Goal: Task Accomplishment & Management: Use online tool/utility

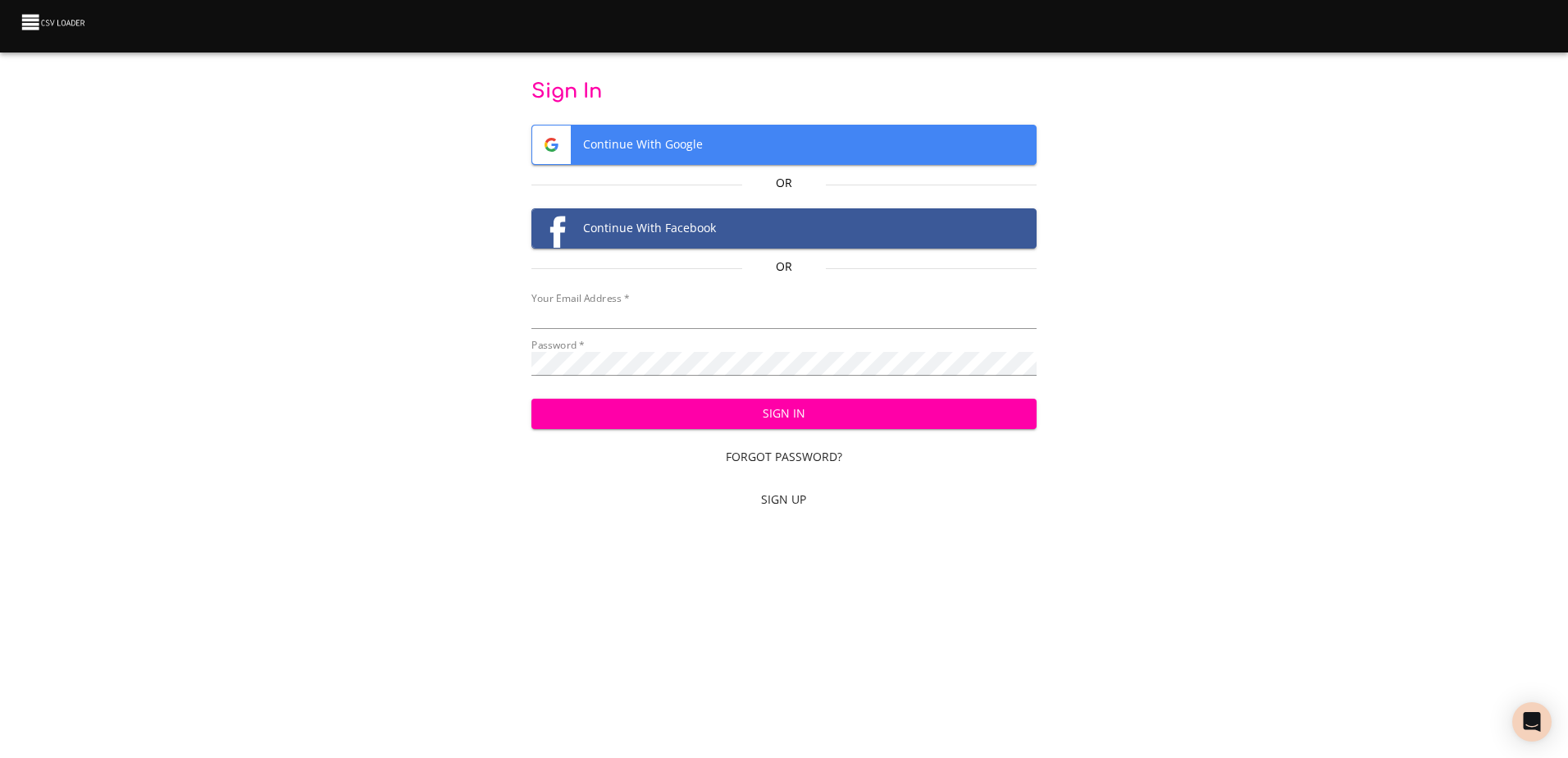
type input "[EMAIL_ADDRESS][DOMAIN_NAME]"
click at [834, 415] on span "Sign In" at bounding box center [784, 414] width 479 height 20
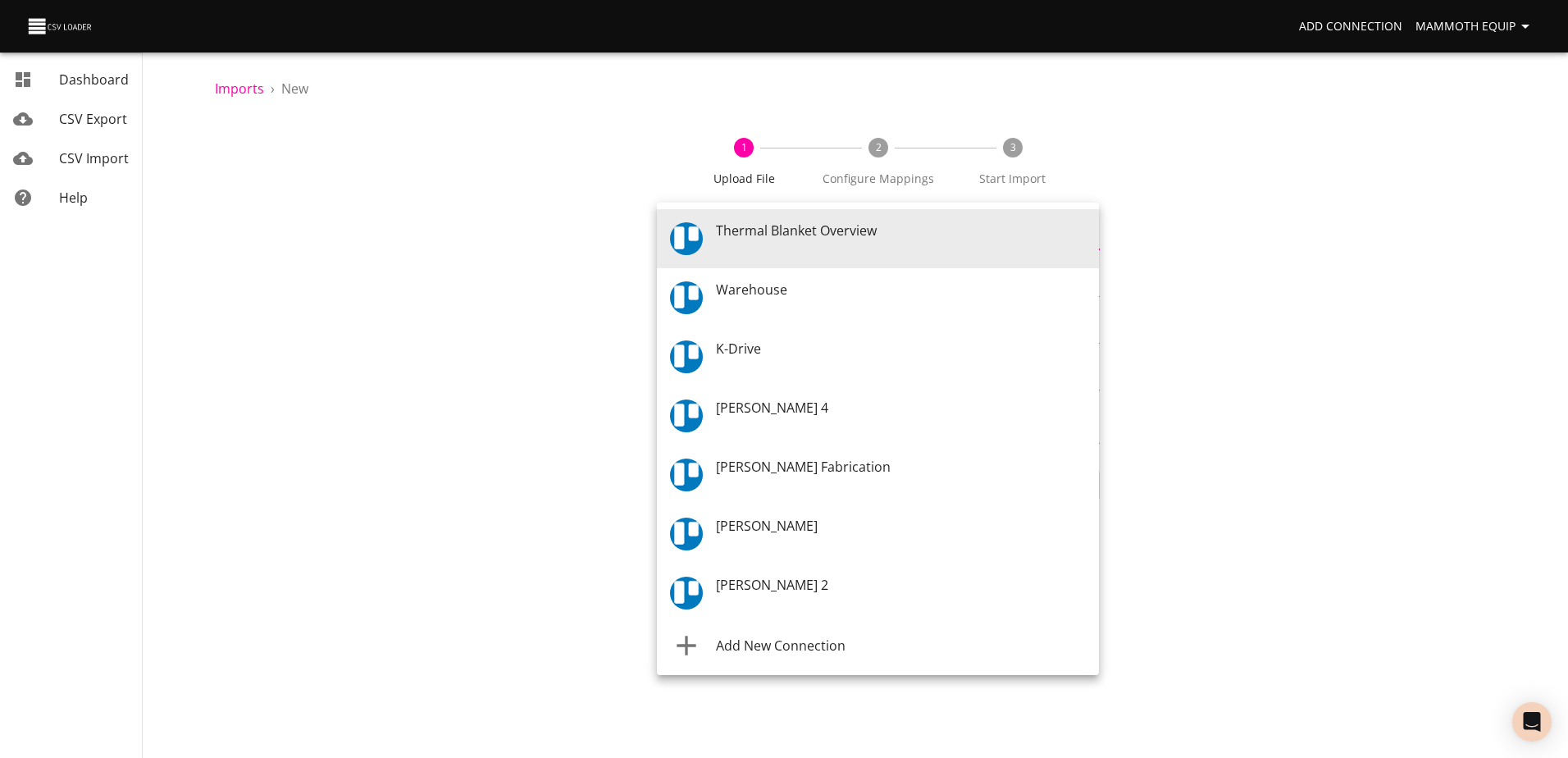
click at [1092, 234] on body "Add Connection Mammoth Equip Dashboard CSV Export CSV Import Help Imports › New…" at bounding box center [784, 379] width 1568 height 758
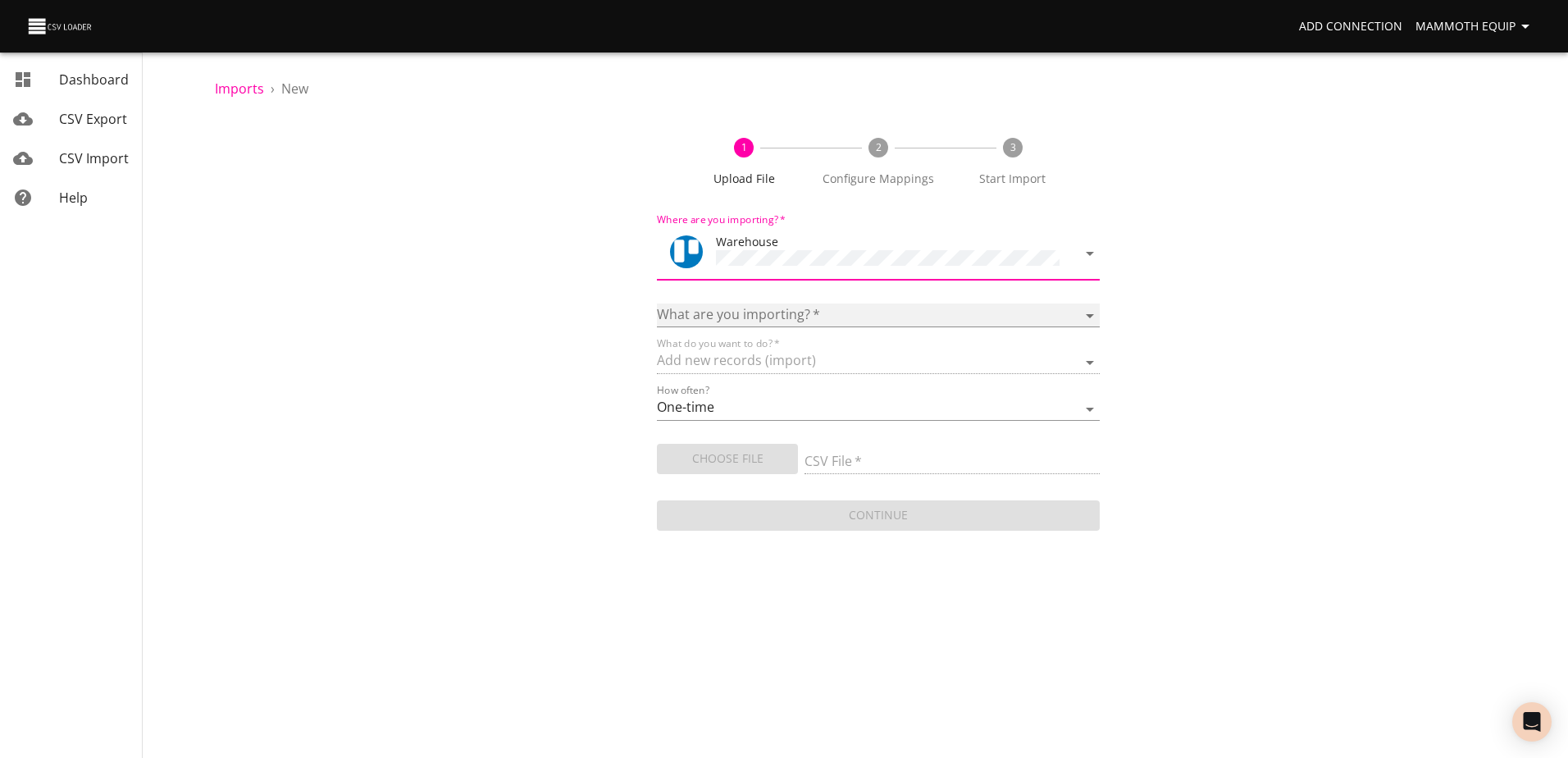
click at [1087, 312] on select "Boards Cards Checkitems Checklists" at bounding box center [878, 316] width 442 height 24
select select "cards"
click at [657, 304] on select "Boards Cards Checkitems Checklists" at bounding box center [878, 316] width 442 height 24
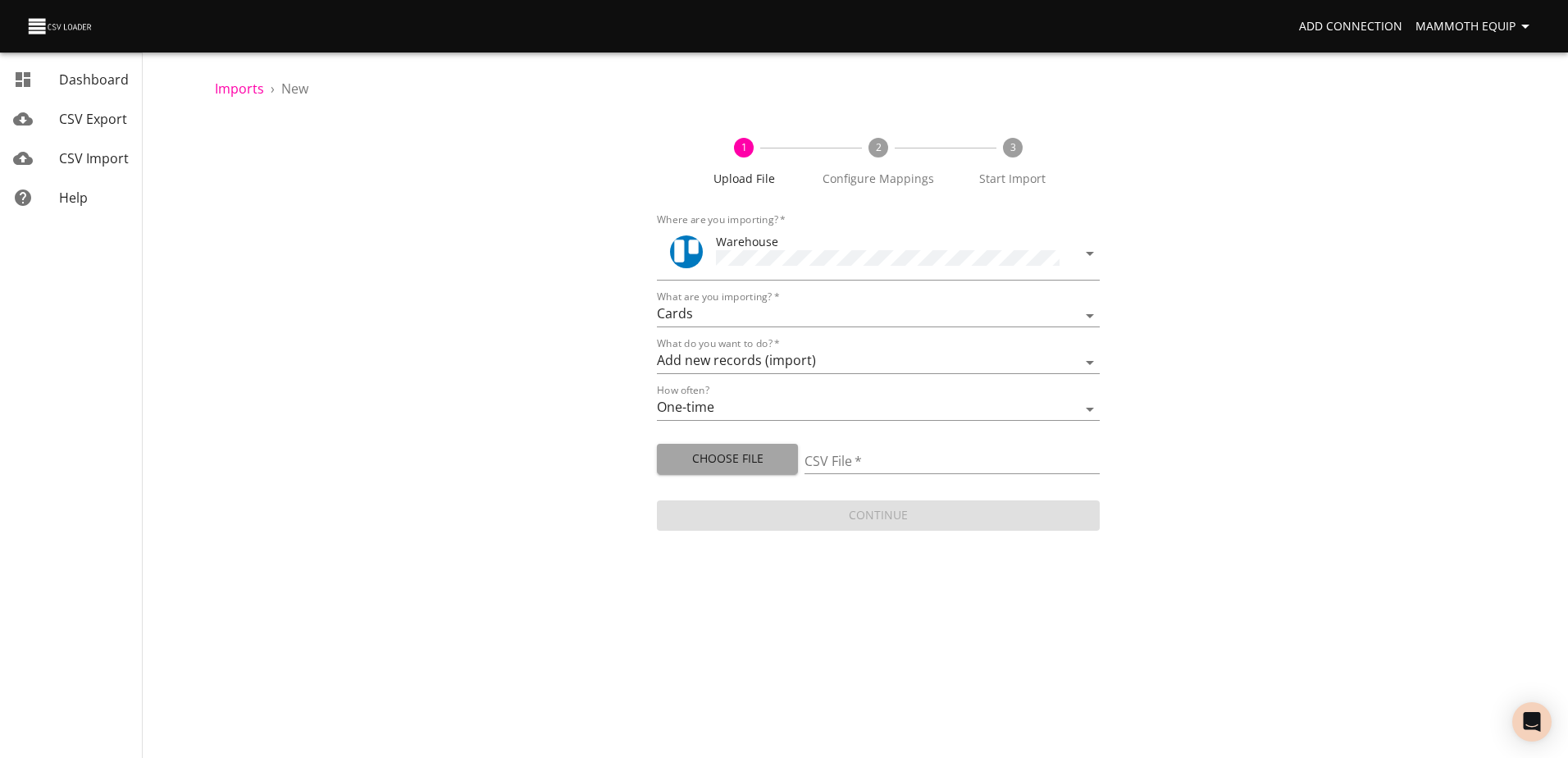
click at [723, 456] on span "Choose File" at bounding box center [727, 459] width 114 height 20
type input "Import1.xlsx"
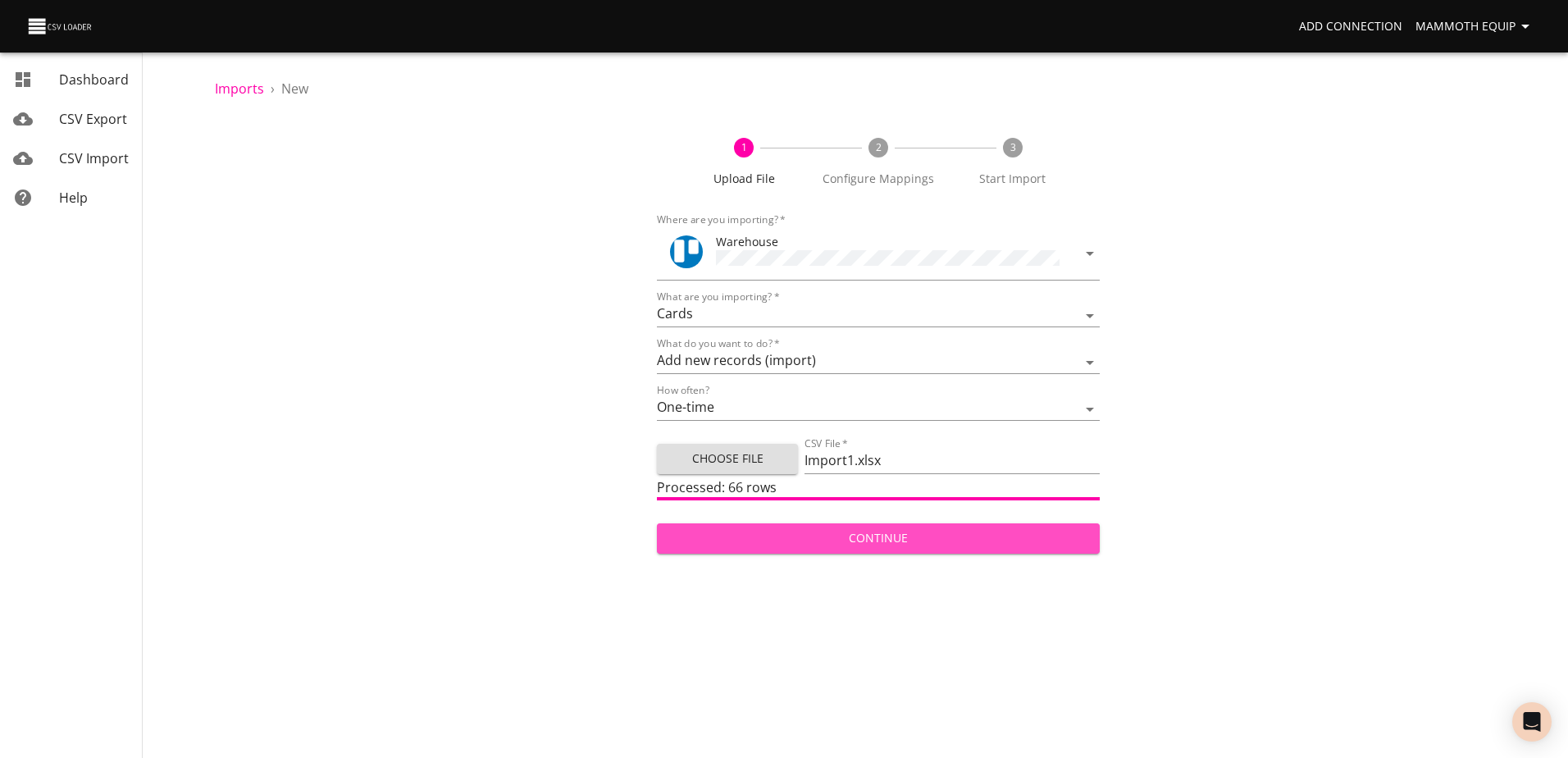
click at [888, 534] on span "Continue" at bounding box center [878, 538] width 416 height 20
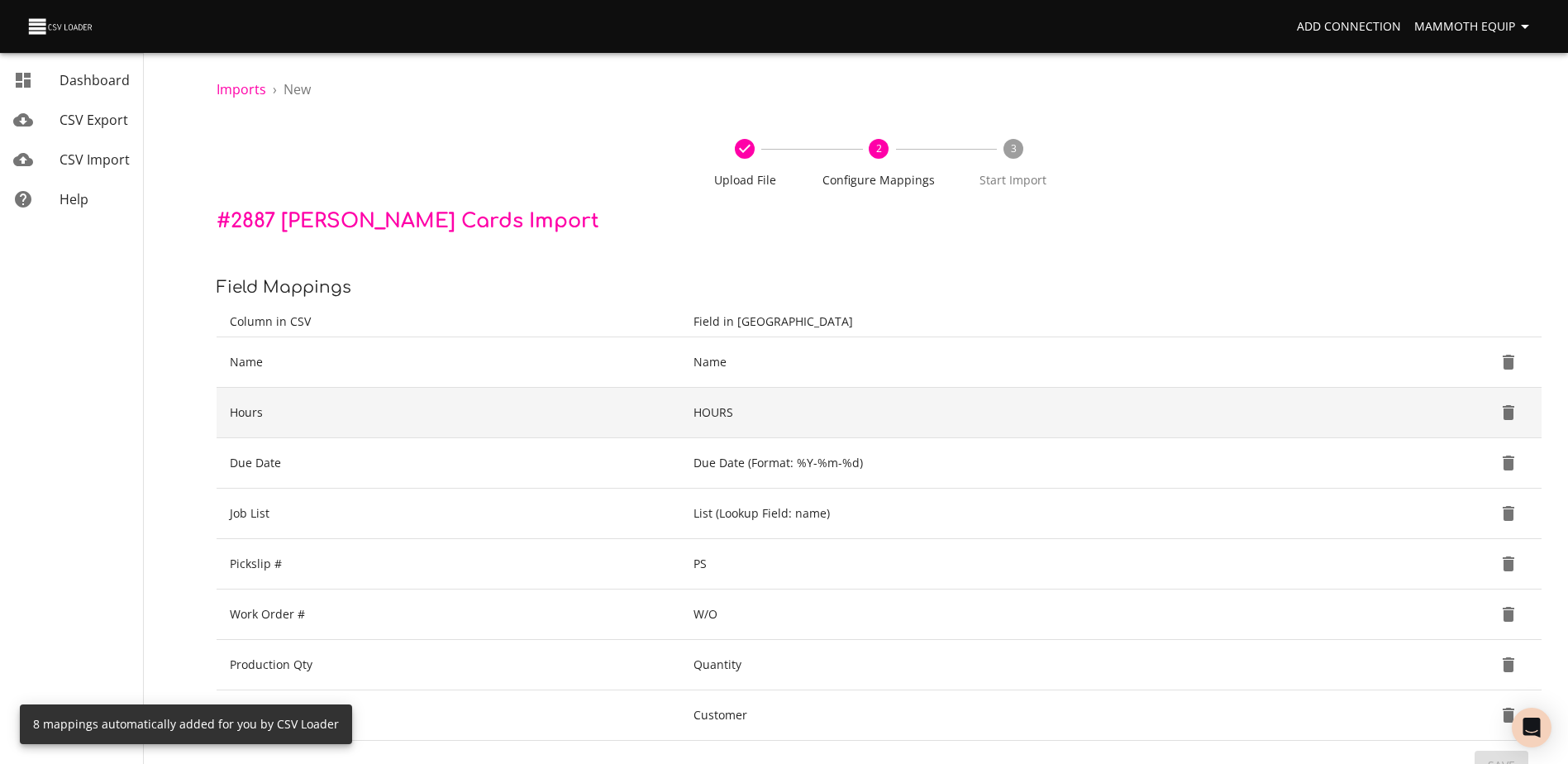
scroll to position [175, 0]
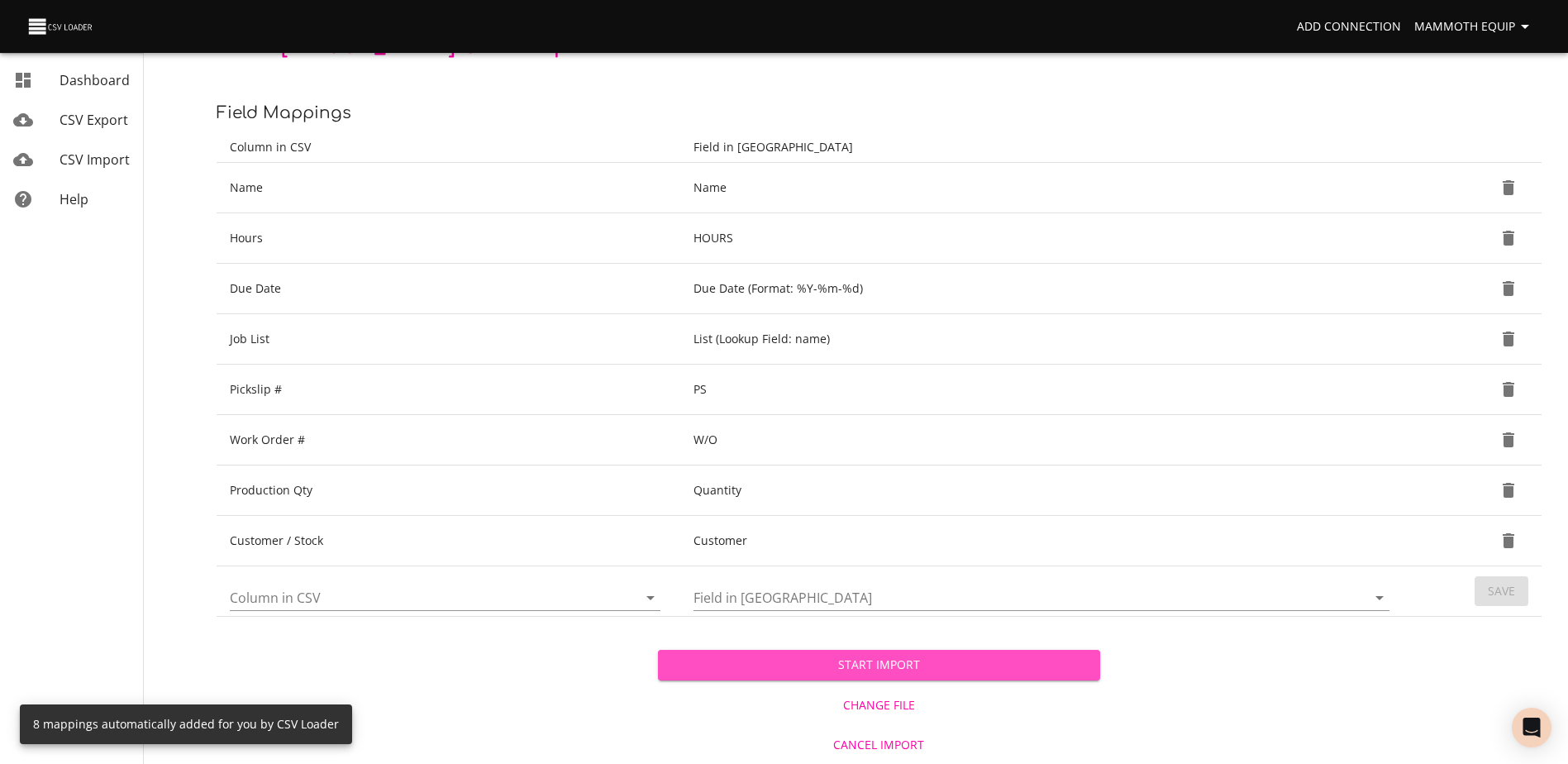
click at [774, 673] on span "Start Import" at bounding box center [879, 665] width 415 height 20
